Goal: Find contact information: Find contact information

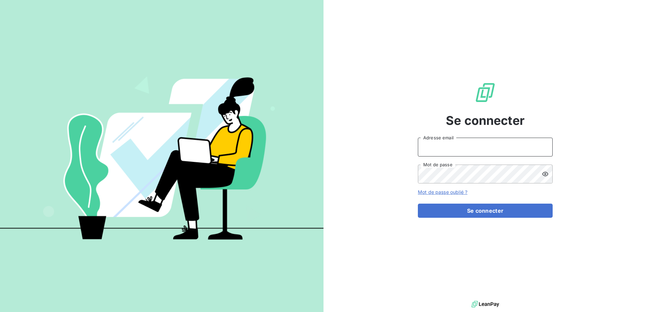
click at [446, 149] on input "Adresse email" at bounding box center [485, 147] width 135 height 19
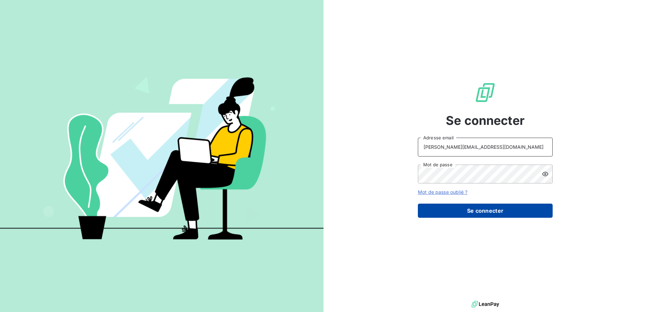
type input "[PERSON_NAME][EMAIL_ADDRESS][DOMAIN_NAME]"
click at [453, 215] on button "Se connecter" at bounding box center [485, 211] width 135 height 14
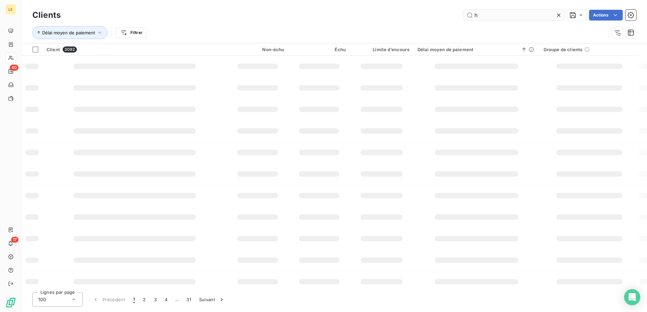
click at [475, 17] on input "h" at bounding box center [513, 15] width 101 height 11
click at [493, 14] on input "h" at bounding box center [513, 15] width 101 height 11
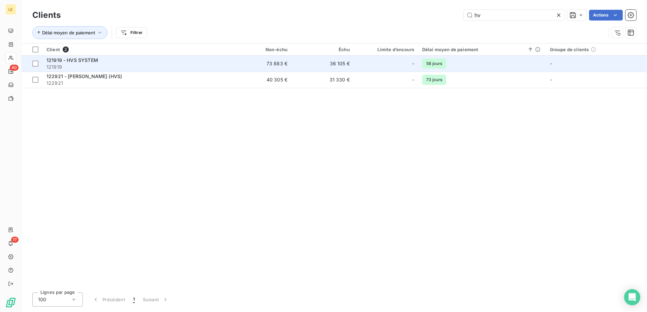
type input "hv"
click at [174, 62] on div "121919 - HVS SYSTEM" at bounding box center [135, 60] width 178 height 7
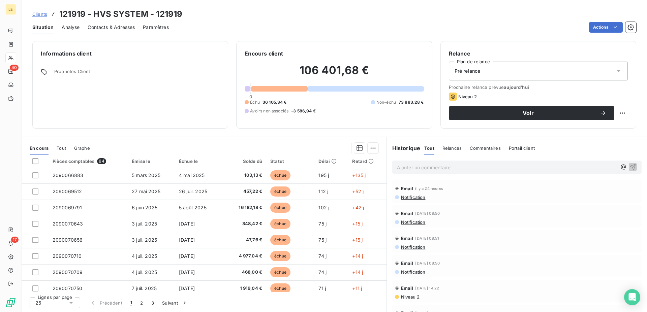
click at [40, 14] on span "Clients" at bounding box center [39, 13] width 15 height 5
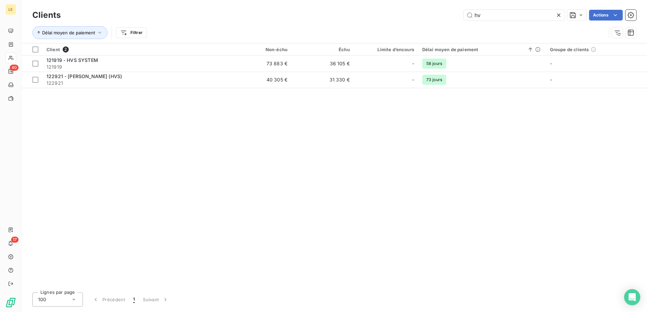
drag, startPoint x: 491, startPoint y: 14, endPoint x: 294, endPoint y: 7, distance: 197.1
click at [463, 14] on input "hv" at bounding box center [513, 15] width 101 height 11
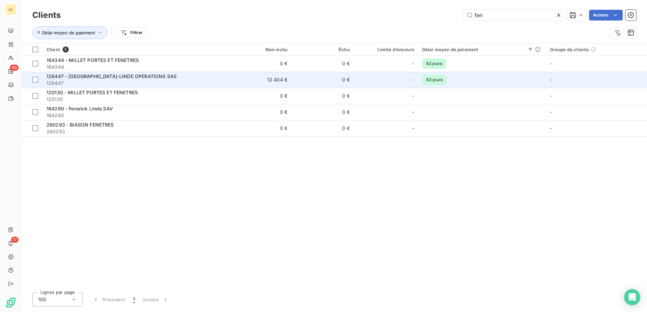
type input "fen"
click at [138, 82] on span "128447" at bounding box center [135, 83] width 178 height 7
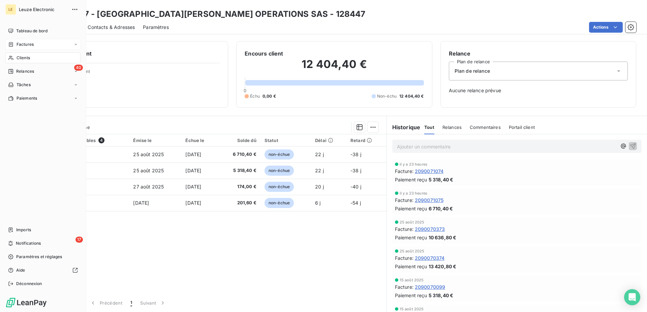
click at [17, 46] on span "Factures" at bounding box center [25, 44] width 17 height 6
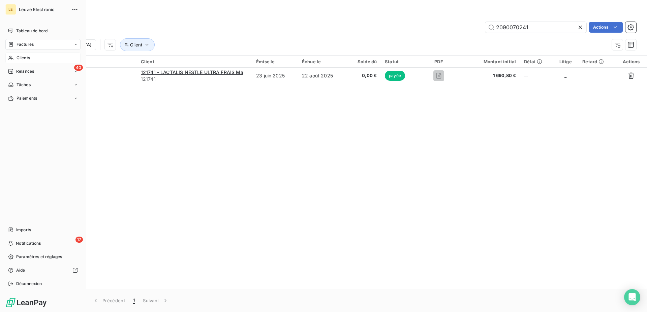
drag, startPoint x: 23, startPoint y: 60, endPoint x: 46, endPoint y: 56, distance: 23.6
click at [23, 60] on span "Clients" at bounding box center [23, 58] width 13 height 6
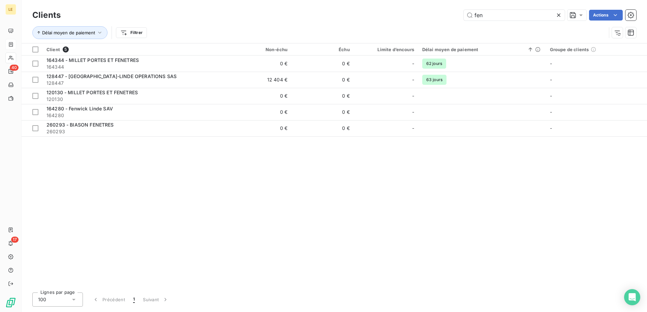
drag, startPoint x: 491, startPoint y: 21, endPoint x: 449, endPoint y: 20, distance: 42.4
click at [449, 20] on div "Clients fen Actions" at bounding box center [334, 15] width 604 height 14
drag, startPoint x: 493, startPoint y: 16, endPoint x: 435, endPoint y: 16, distance: 58.6
click at [463, 16] on input "fen" at bounding box center [513, 15] width 101 height 11
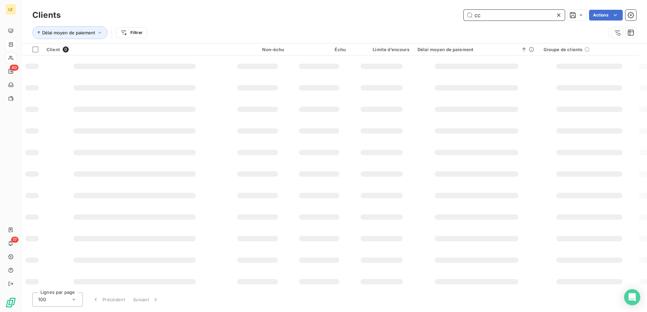
type input "c"
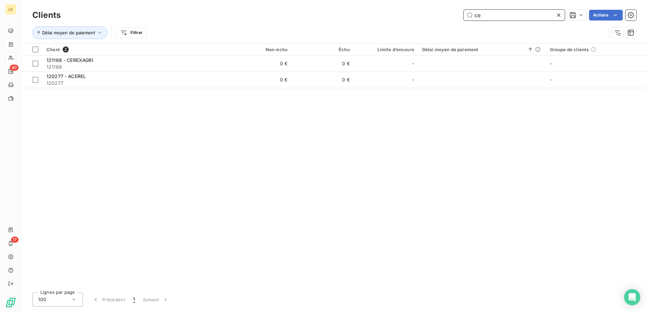
type input "c"
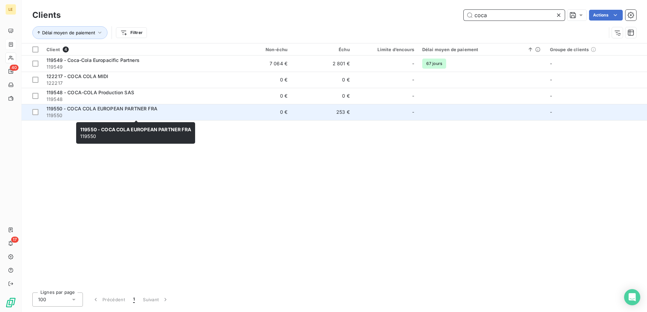
type input "coca"
click at [120, 106] on div "119550 - COCA COLA EUROPEAN PARTNER FRA" at bounding box center [135, 108] width 178 height 7
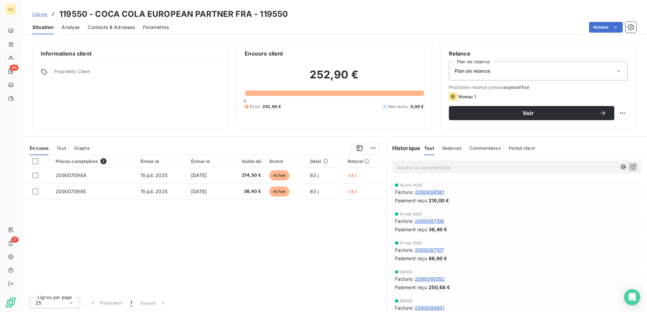
click at [23, 14] on div "Clients 119550 - COCA COLA EUROPEAN PARTNER FRA - 119550" at bounding box center [334, 14] width 625 height 12
drag, startPoint x: 32, startPoint y: 14, endPoint x: 113, endPoint y: 16, distance: 81.2
click at [33, 14] on div "Clients 119550 - COCA COLA EUROPEAN PARTNER FRA - 119550" at bounding box center [334, 14] width 625 height 12
click at [37, 15] on span "Clients" at bounding box center [39, 13] width 15 height 5
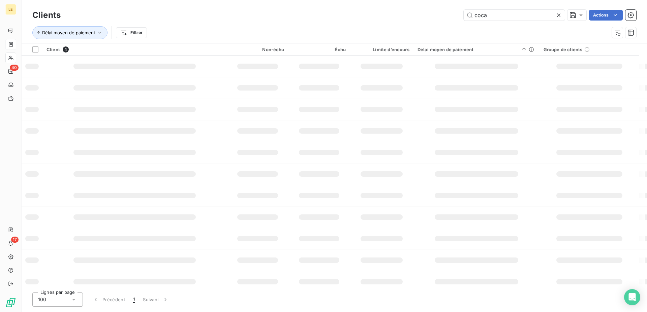
drag, startPoint x: 459, startPoint y: 10, endPoint x: 323, endPoint y: 3, distance: 136.6
click at [463, 10] on input "coca" at bounding box center [513, 15] width 101 height 11
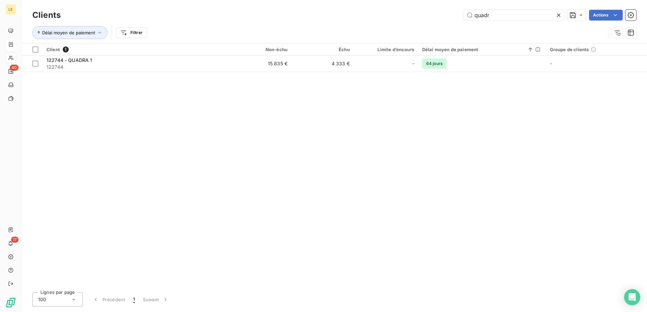
drag, startPoint x: 506, startPoint y: 7, endPoint x: 461, endPoint y: 7, distance: 44.8
click at [461, 7] on div "Clients quadr Actions Délai moyen de paiement Filtrer" at bounding box center [334, 21] width 625 height 43
drag, startPoint x: 485, startPoint y: 14, endPoint x: 314, endPoint y: 4, distance: 171.4
click at [463, 10] on input "quadr" at bounding box center [513, 15] width 101 height 11
type input "r"
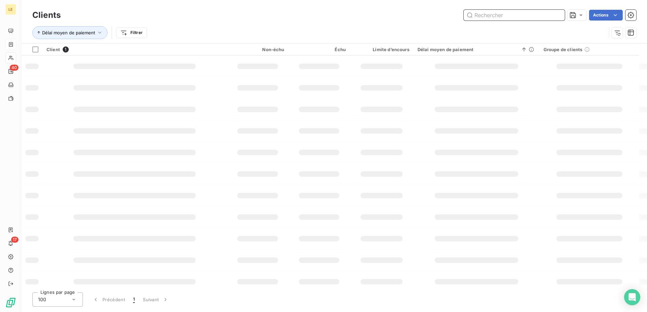
type input "w"
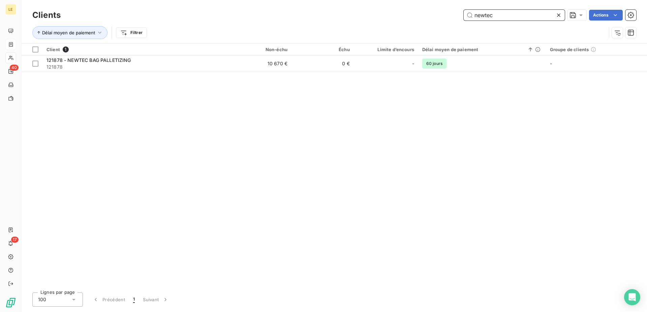
drag, startPoint x: 499, startPoint y: 13, endPoint x: 328, endPoint y: 1, distance: 171.9
click at [463, 10] on input "newtec" at bounding box center [513, 15] width 101 height 11
drag, startPoint x: 496, startPoint y: 17, endPoint x: 307, endPoint y: 8, distance: 188.8
click at [463, 10] on input "zalk" at bounding box center [513, 15] width 101 height 11
drag, startPoint x: 434, startPoint y: 14, endPoint x: 298, endPoint y: 15, distance: 135.7
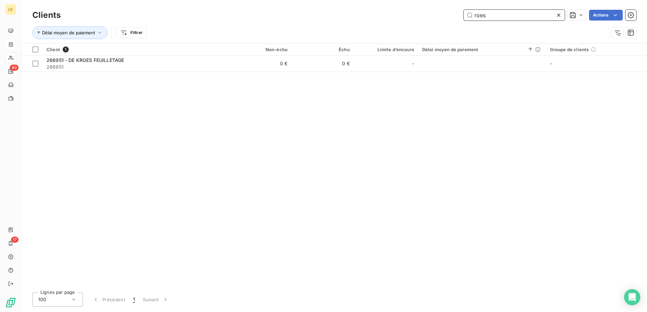
click at [463, 15] on input "roes" at bounding box center [513, 15] width 101 height 11
click at [491, 21] on div "Clients roes Actions" at bounding box center [334, 15] width 604 height 14
click at [493, 18] on input "roes" at bounding box center [513, 15] width 101 height 11
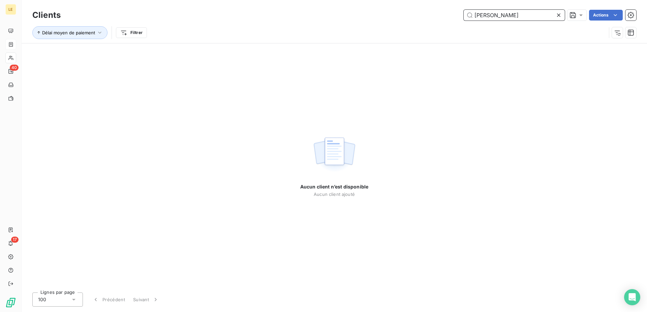
type input "[PERSON_NAME]"
drag, startPoint x: 500, startPoint y: 18, endPoint x: 351, endPoint y: 18, distance: 149.9
click at [463, 19] on input "[PERSON_NAME]" at bounding box center [513, 15] width 101 height 11
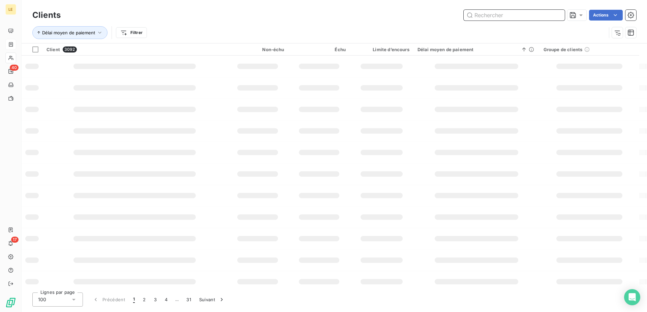
click at [481, 14] on input "text" at bounding box center [513, 15] width 101 height 11
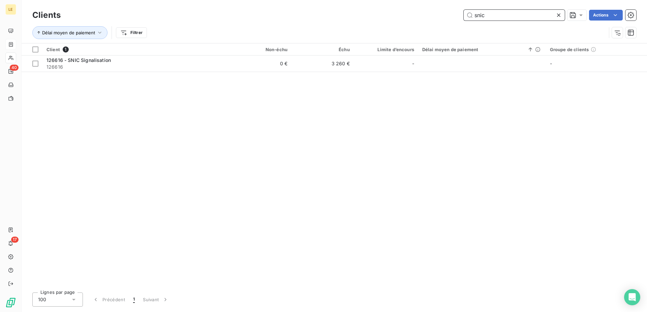
drag, startPoint x: 494, startPoint y: 12, endPoint x: 266, endPoint y: 1, distance: 228.3
click at [463, 12] on input "snic" at bounding box center [513, 15] width 101 height 11
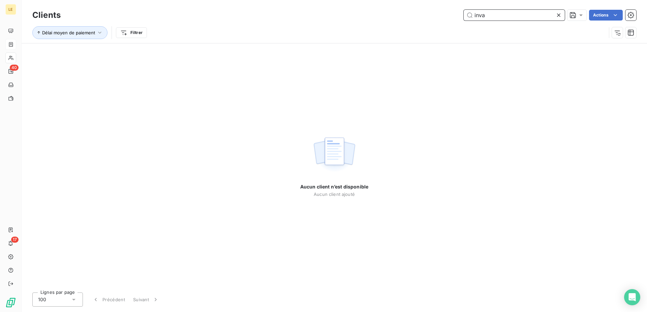
drag, startPoint x: 500, startPoint y: 18, endPoint x: 273, endPoint y: 18, distance: 226.3
click at [463, 18] on input "inva" at bounding box center [513, 15] width 101 height 11
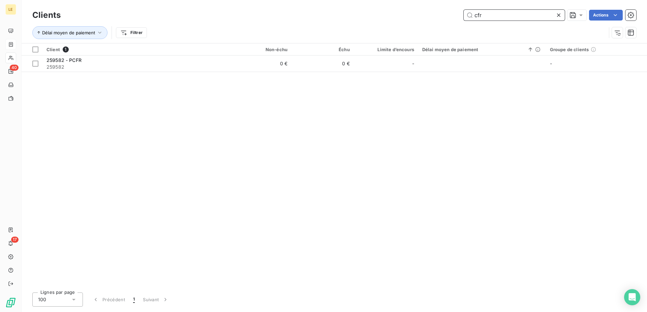
drag, startPoint x: 498, startPoint y: 11, endPoint x: 366, endPoint y: 22, distance: 132.2
click at [463, 21] on input "cfr" at bounding box center [513, 15] width 101 height 11
drag, startPoint x: 501, startPoint y: 11, endPoint x: 96, endPoint y: 0, distance: 405.3
click at [463, 10] on input "seti" at bounding box center [513, 15] width 101 height 11
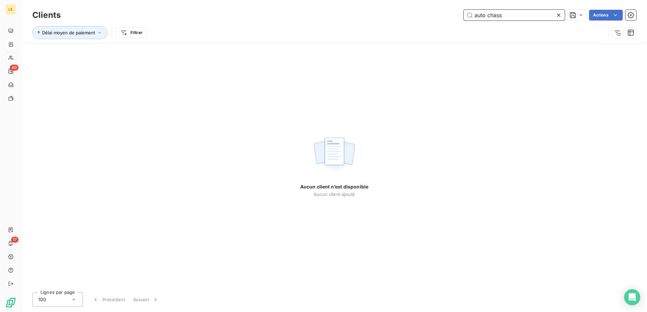
drag, startPoint x: 512, startPoint y: 18, endPoint x: 472, endPoint y: 19, distance: 40.1
click at [472, 19] on input "auto chass" at bounding box center [513, 15] width 101 height 11
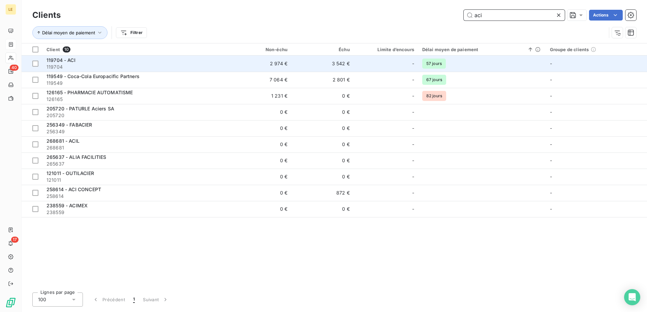
type input "aci"
click at [113, 64] on span "119704" at bounding box center [135, 67] width 178 height 7
click at [117, 61] on div "119704 - ACI" at bounding box center [135, 60] width 178 height 7
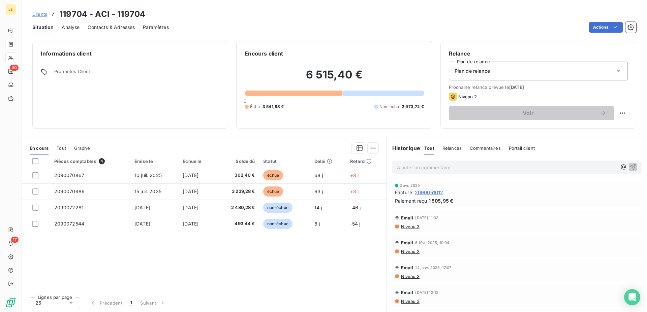
scroll to position [137, 0]
click at [40, 15] on span "Clients" at bounding box center [39, 13] width 15 height 5
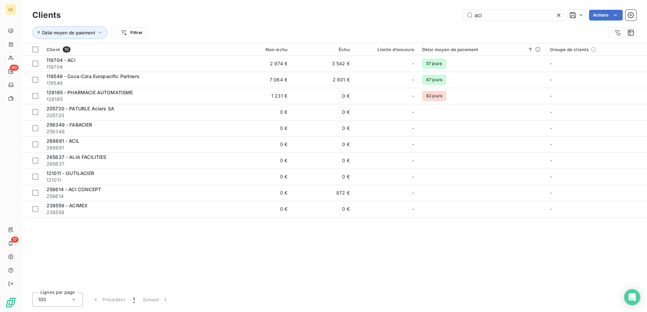
drag, startPoint x: 491, startPoint y: 14, endPoint x: 375, endPoint y: 0, distance: 116.3
click at [463, 10] on input "aci" at bounding box center [513, 15] width 101 height 11
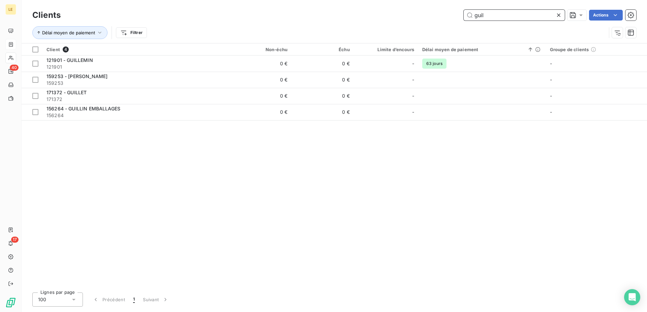
drag, startPoint x: 508, startPoint y: 13, endPoint x: 321, endPoint y: 9, distance: 186.6
click at [463, 16] on input "guil" at bounding box center [513, 15] width 101 height 11
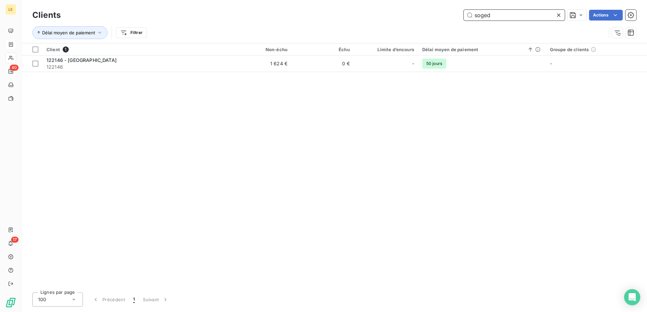
drag, startPoint x: 519, startPoint y: 16, endPoint x: 186, endPoint y: 12, distance: 332.4
click at [463, 12] on input "soged" at bounding box center [513, 15] width 101 height 11
drag, startPoint x: 503, startPoint y: 19, endPoint x: 304, endPoint y: 20, distance: 198.4
click at [463, 20] on input "lacti" at bounding box center [513, 15] width 101 height 11
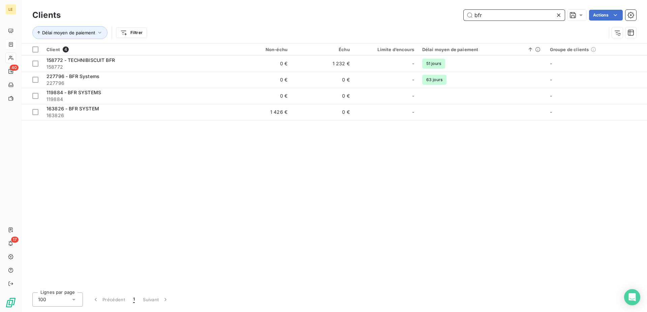
drag, startPoint x: 503, startPoint y: 17, endPoint x: 262, endPoint y: 15, distance: 241.1
click at [463, 15] on input "bfr" at bounding box center [513, 15] width 101 height 11
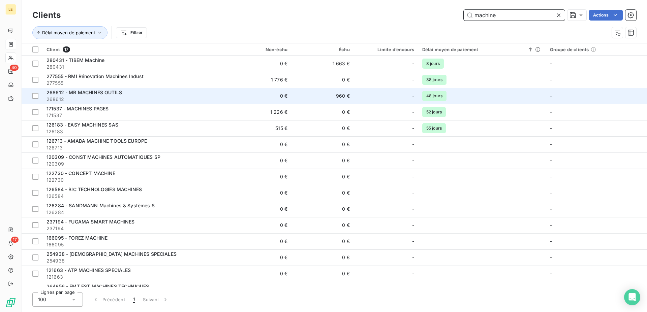
type input "machine"
click at [126, 93] on div "268612 - MB MACHINES OUTILS" at bounding box center [135, 92] width 178 height 7
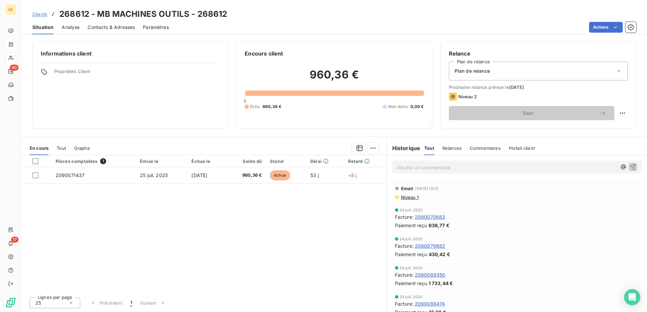
click at [34, 13] on span "Clients" at bounding box center [39, 13] width 15 height 5
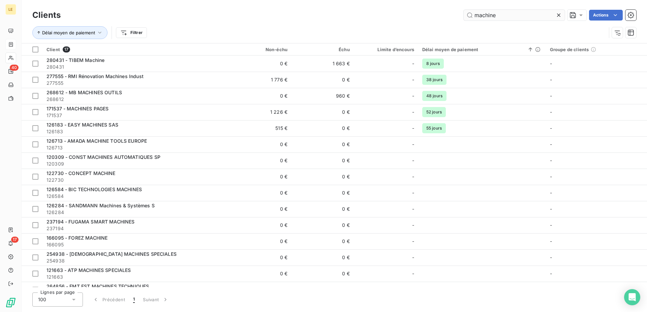
drag, startPoint x: 499, startPoint y: 22, endPoint x: 506, endPoint y: 10, distance: 13.6
click at [495, 22] on div "Clients machine Actions" at bounding box center [334, 15] width 604 height 14
drag, startPoint x: 507, startPoint y: 10, endPoint x: 355, endPoint y: -6, distance: 152.4
click at [463, 10] on input "machine" at bounding box center [513, 15] width 101 height 11
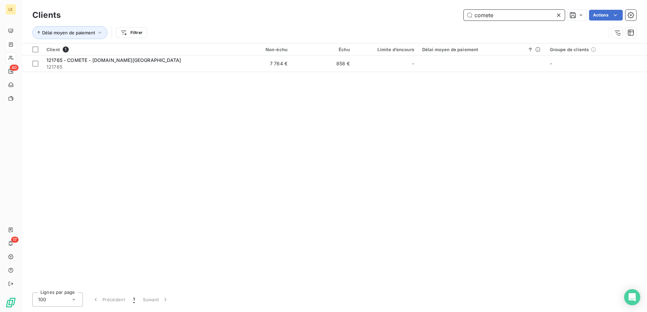
drag, startPoint x: 522, startPoint y: 12, endPoint x: 288, endPoint y: 13, distance: 234.1
click at [463, 13] on input "comete" at bounding box center [513, 15] width 101 height 11
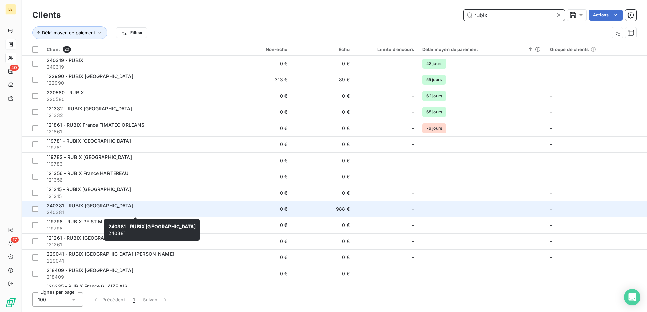
type input "rubix"
click at [88, 210] on span "240381" at bounding box center [135, 212] width 178 height 7
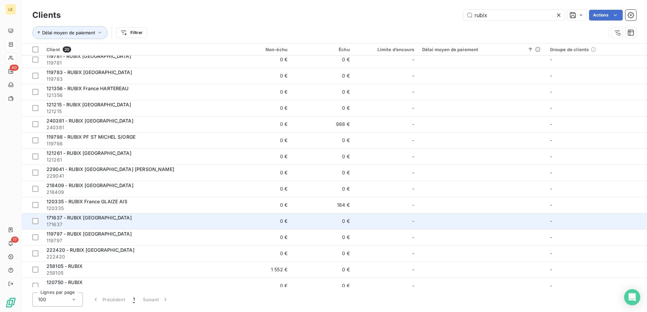
scroll to position [92, 0]
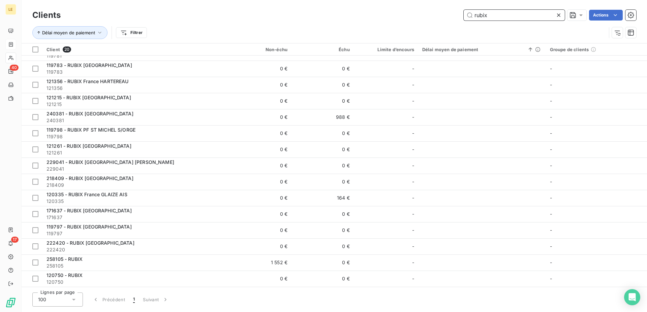
drag, startPoint x: 497, startPoint y: 16, endPoint x: 7, endPoint y: 4, distance: 490.9
click at [463, 10] on input "rubix" at bounding box center [513, 15] width 101 height 11
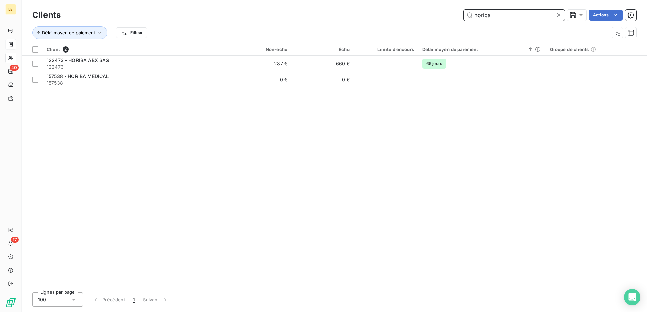
scroll to position [0, 0]
drag, startPoint x: 476, startPoint y: 17, endPoint x: 275, endPoint y: 17, distance: 200.1
click at [463, 17] on input "horiba" at bounding box center [513, 15] width 101 height 11
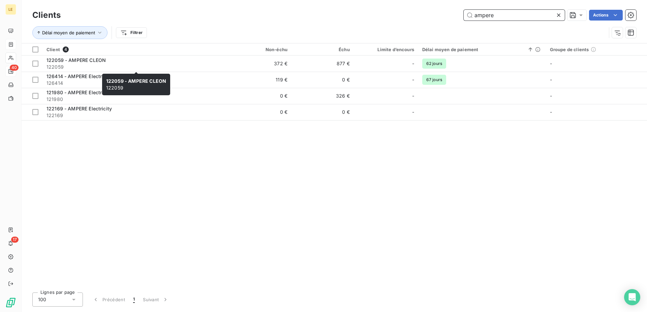
type input "ampere"
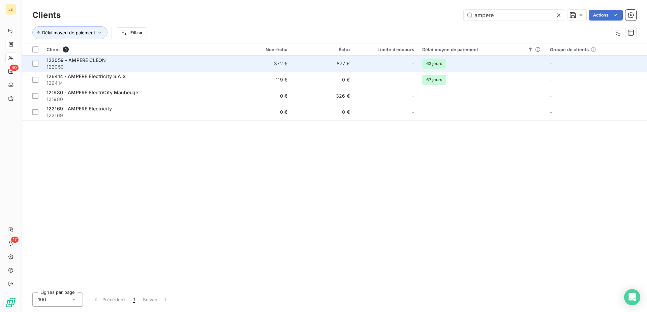
click at [201, 60] on div "122059 - AMPERE CLEON" at bounding box center [135, 60] width 178 height 7
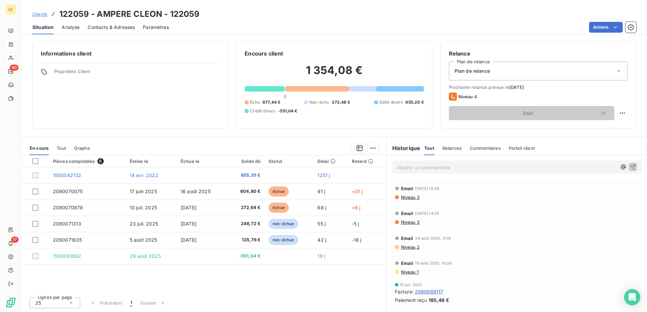
click at [37, 17] on link "Clients" at bounding box center [39, 14] width 15 height 7
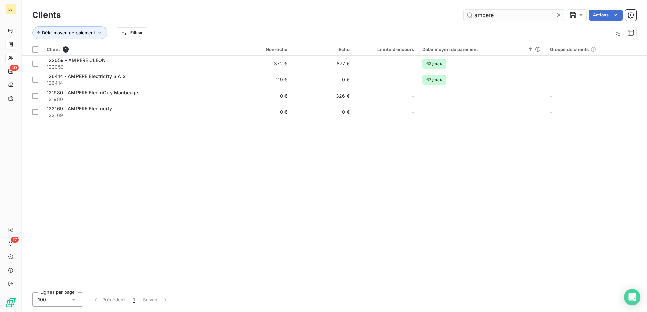
drag, startPoint x: 496, startPoint y: 16, endPoint x: -3, endPoint y: 15, distance: 499.5
click at [463, 15] on input "ampere" at bounding box center [513, 15] width 101 height 11
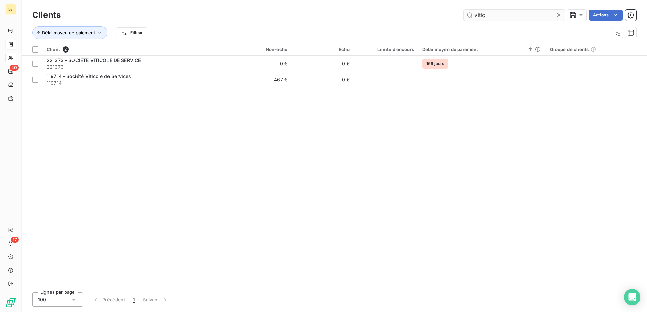
drag, startPoint x: 496, startPoint y: 21, endPoint x: 483, endPoint y: 17, distance: 13.8
click at [483, 17] on div "Clients vitic Actions" at bounding box center [334, 15] width 604 height 14
drag, startPoint x: 485, startPoint y: 14, endPoint x: 119, endPoint y: -3, distance: 366.5
click at [463, 10] on input "vitic" at bounding box center [513, 15] width 101 height 11
drag, startPoint x: 477, startPoint y: 17, endPoint x: 269, endPoint y: 14, distance: 207.5
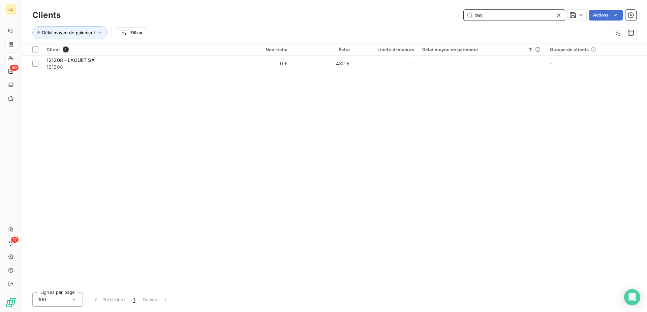
click at [463, 14] on input "lao" at bounding box center [513, 15] width 101 height 11
drag, startPoint x: 471, startPoint y: 14, endPoint x: 365, endPoint y: 13, distance: 105.4
click at [463, 11] on input "bouvet" at bounding box center [513, 15] width 101 height 11
drag, startPoint x: 531, startPoint y: 9, endPoint x: 186, endPoint y: 6, distance: 345.2
click at [186, 6] on div "Clients whee Actions Délai moyen de paiement Filtrer" at bounding box center [334, 21] width 625 height 43
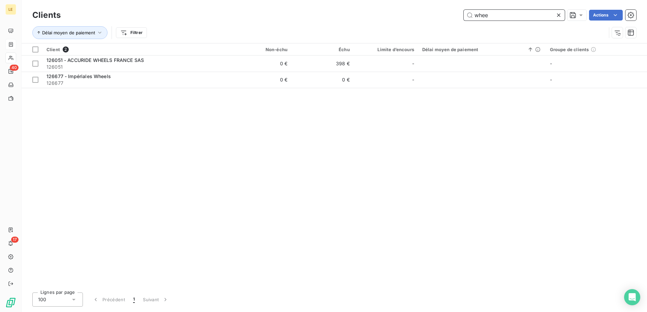
drag, startPoint x: 516, startPoint y: 14, endPoint x: 229, endPoint y: 19, distance: 287.3
click at [463, 20] on input "whee" at bounding box center [513, 15] width 101 height 11
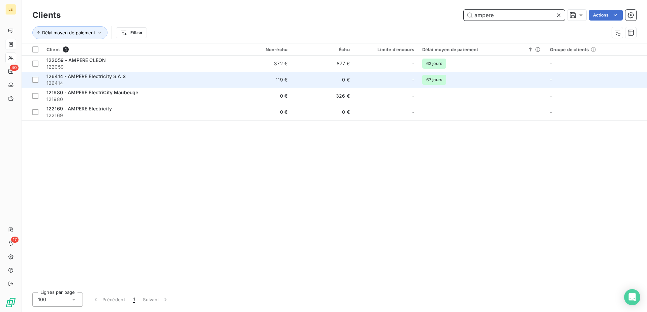
type input "ampere"
click at [263, 84] on td "119 €" at bounding box center [260, 80] width 62 height 16
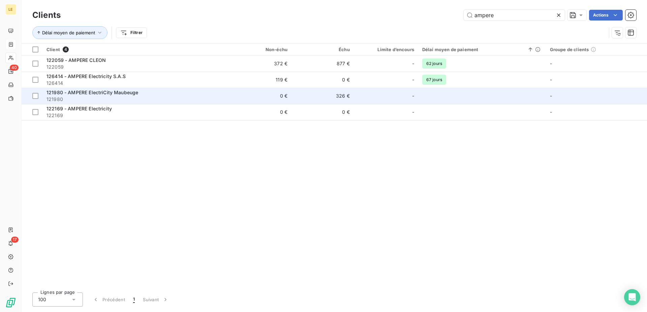
click at [76, 91] on span "121980 - AMPERE ElectriCity Maubeuge" at bounding box center [92, 93] width 92 height 6
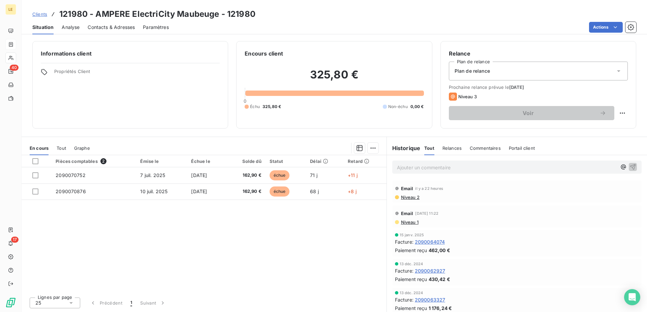
click at [42, 17] on span "Clients" at bounding box center [39, 13] width 15 height 5
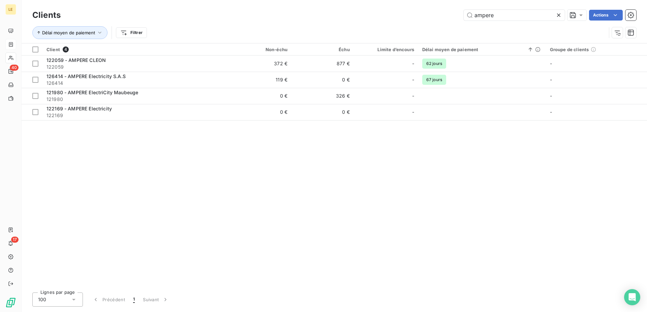
drag, startPoint x: 499, startPoint y: 11, endPoint x: 307, endPoint y: 17, distance: 192.7
click at [463, 17] on input "ampere" at bounding box center [513, 15] width 101 height 11
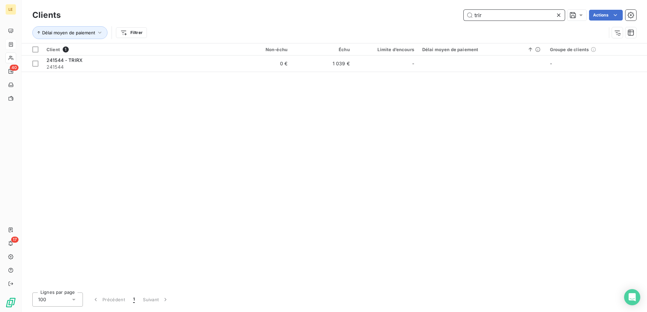
drag, startPoint x: 470, startPoint y: 14, endPoint x: 448, endPoint y: 14, distance: 22.6
click at [448, 14] on div "trir Actions" at bounding box center [352, 15] width 567 height 11
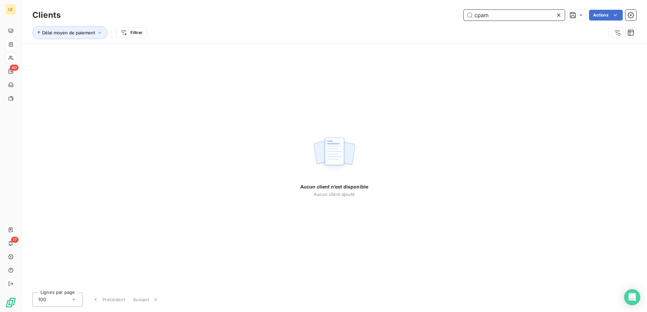
drag, startPoint x: 510, startPoint y: 15, endPoint x: 330, endPoint y: 14, distance: 180.5
click at [463, 14] on input "cpam" at bounding box center [513, 15] width 101 height 11
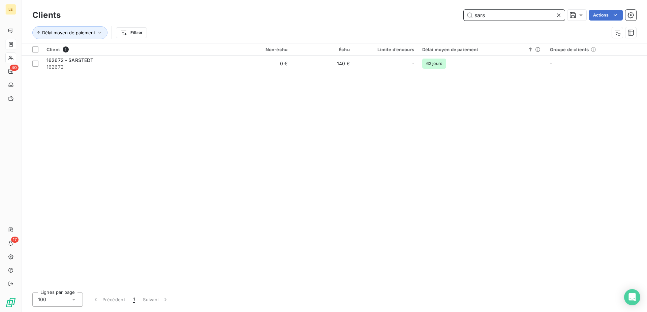
drag, startPoint x: 497, startPoint y: 18, endPoint x: 206, endPoint y: 13, distance: 291.7
click at [463, 15] on input "sars" at bounding box center [513, 15] width 101 height 11
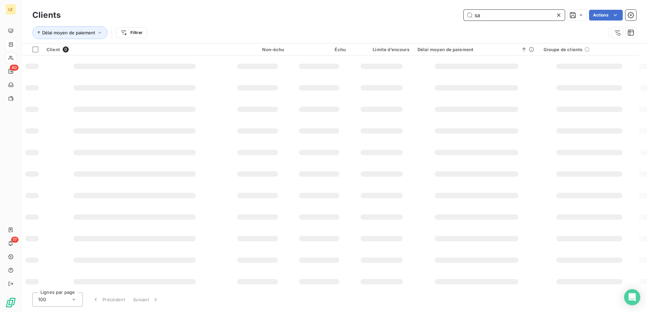
type input "s"
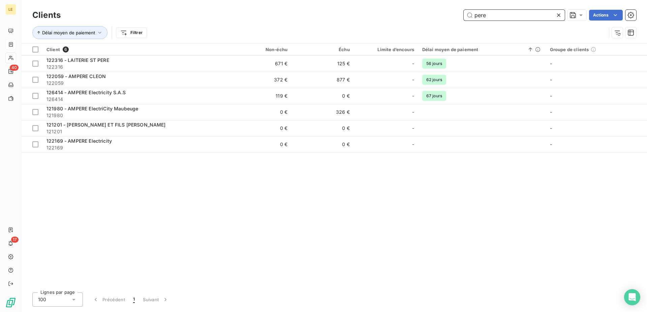
drag, startPoint x: 518, startPoint y: 13, endPoint x: 345, endPoint y: 8, distance: 172.8
click at [463, 11] on input "pere" at bounding box center [513, 15] width 101 height 11
paste input "HACQUARD"
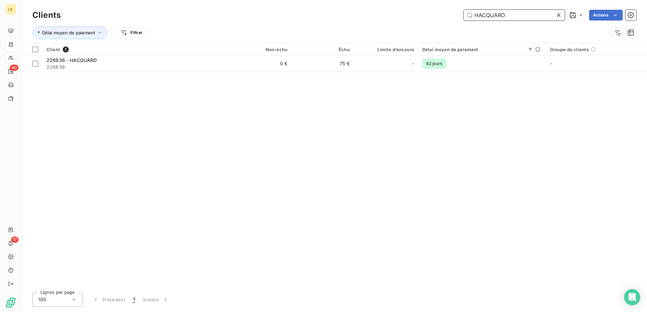
drag, startPoint x: 524, startPoint y: 14, endPoint x: 275, endPoint y: 16, distance: 248.9
click at [463, 16] on input "HACQUARD" at bounding box center [513, 15] width 101 height 11
drag, startPoint x: 510, startPoint y: 12, endPoint x: 395, endPoint y: 11, distance: 114.8
click at [463, 11] on input "arven" at bounding box center [513, 15] width 101 height 11
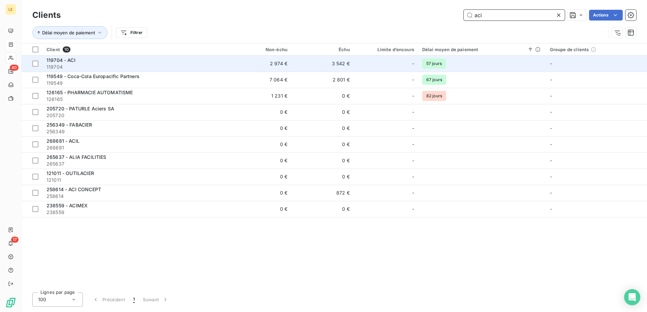
type input "aci"
click at [109, 62] on div "119704 - ACI" at bounding box center [135, 60] width 178 height 7
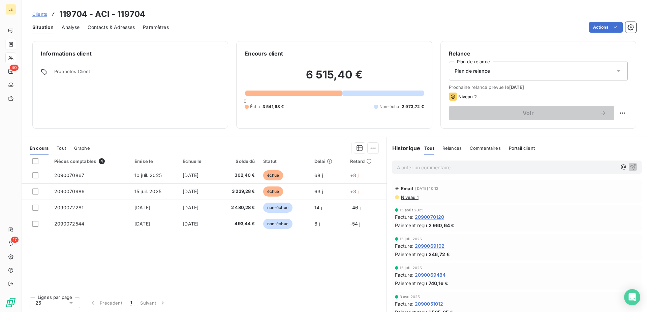
click at [111, 29] on span "Contacts & Adresses" at bounding box center [111, 27] width 47 height 7
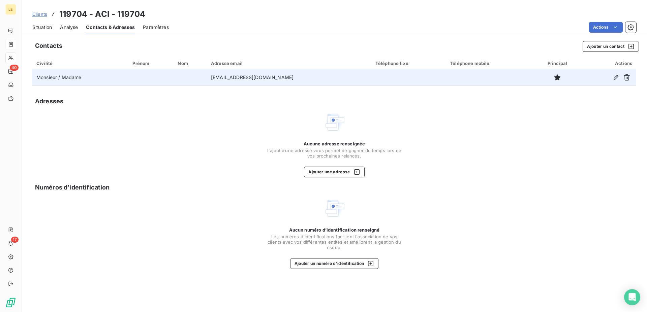
drag, startPoint x: 293, startPoint y: 77, endPoint x: 195, endPoint y: 78, distance: 98.0
click at [195, 78] on tr "Monsieur / Madame [EMAIL_ADDRESS][DOMAIN_NAME]" at bounding box center [334, 77] width 604 height 16
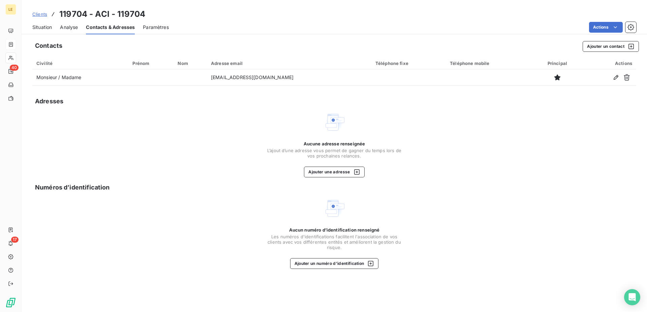
copy tr "[EMAIL_ADDRESS][DOMAIN_NAME]"
